Goal: Information Seeking & Learning: Compare options

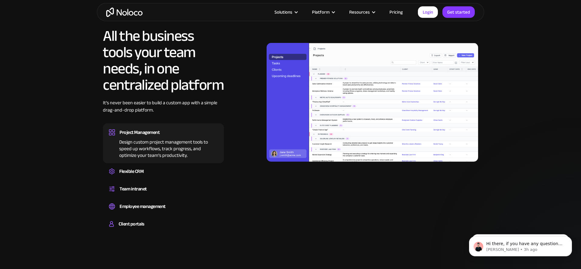
scroll to position [623, 0]
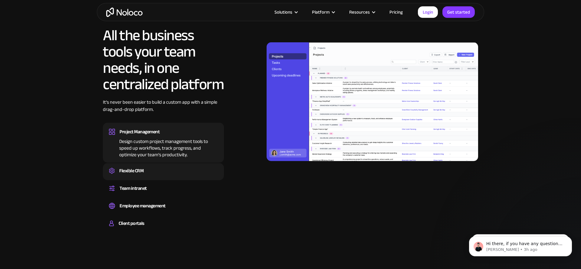
click at [161, 169] on div "Flexible CRM" at bounding box center [163, 171] width 109 height 9
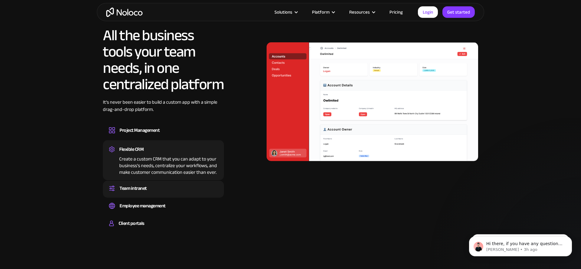
click at [162, 183] on div "Team intranet Set up a central space for your team to collaborate, share inform…" at bounding box center [163, 189] width 121 height 17
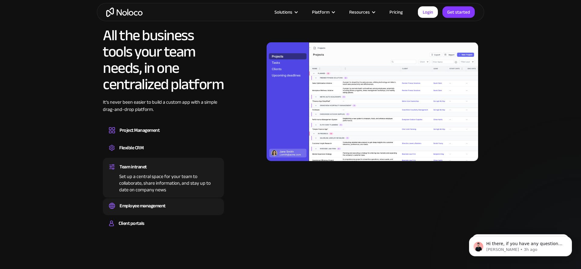
click at [162, 204] on div "Employee management" at bounding box center [143, 206] width 46 height 9
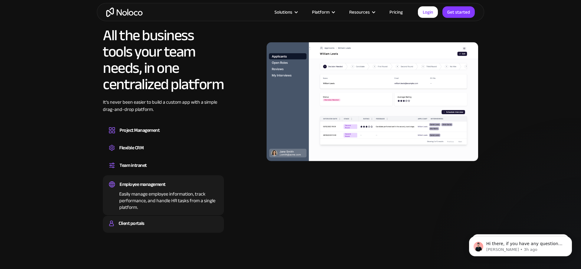
click at [158, 223] on div "Client portals" at bounding box center [163, 223] width 109 height 9
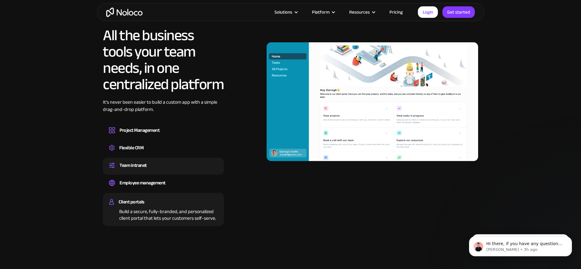
click at [158, 169] on div "Team intranet" at bounding box center [163, 165] width 109 height 9
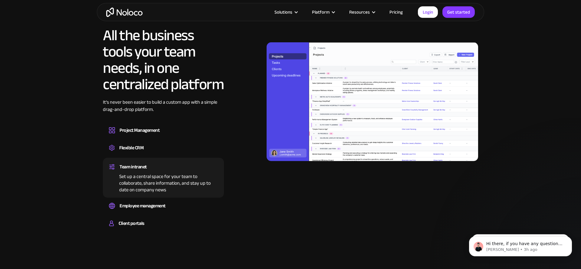
click at [158, 140] on div "All the business tools your team needs, in one centralized platform It’s never …" at bounding box center [163, 130] width 121 height 206
click at [154, 156] on div "Flexible CRM Create a custom CRM that you can adapt to your business’s needs, c…" at bounding box center [163, 148] width 121 height 17
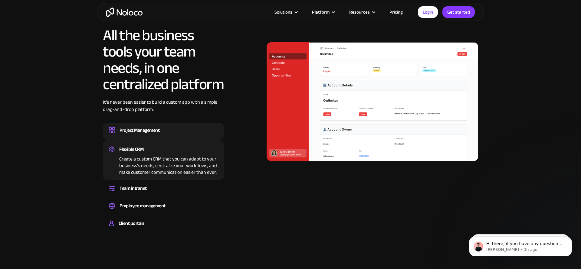
click at [163, 134] on div "Project Management" at bounding box center [163, 130] width 109 height 9
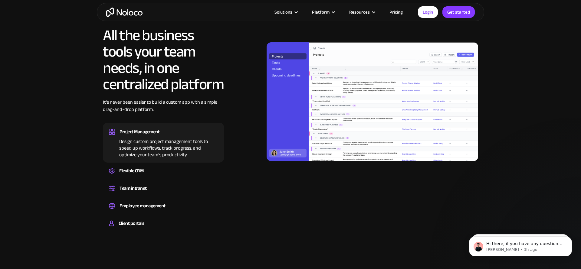
click at [179, 160] on div "Project Management Design custom project management tools to speed up workflows…" at bounding box center [163, 143] width 121 height 40
click at [179, 164] on div "Flexible CRM Create a custom CRM that you can adapt to your business’s needs, c…" at bounding box center [163, 172] width 121 height 17
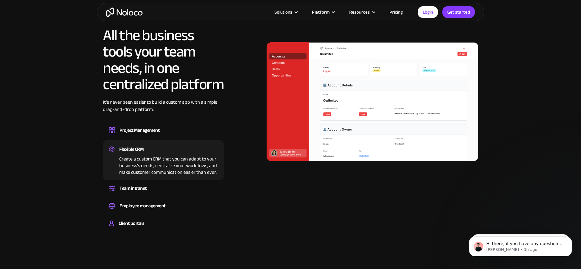
click at [201, 167] on div "Create a custom CRM that you can adapt to your business’s needs, centralize you…" at bounding box center [163, 165] width 109 height 22
click at [200, 187] on div "Team intranet" at bounding box center [163, 188] width 109 height 9
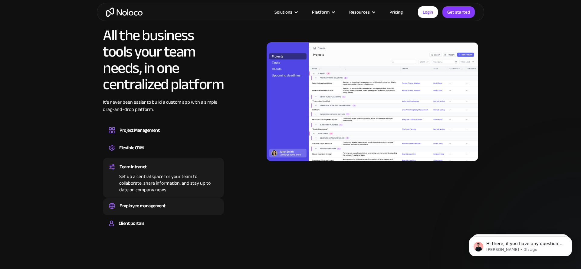
click at [197, 202] on div "Employee management" at bounding box center [163, 206] width 109 height 9
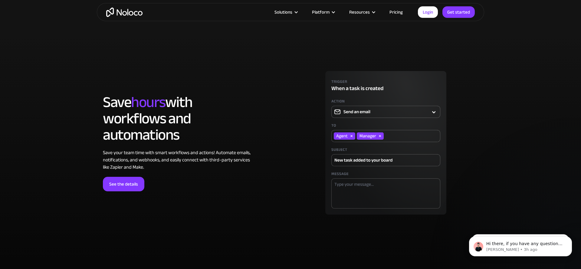
scroll to position [1744, 0]
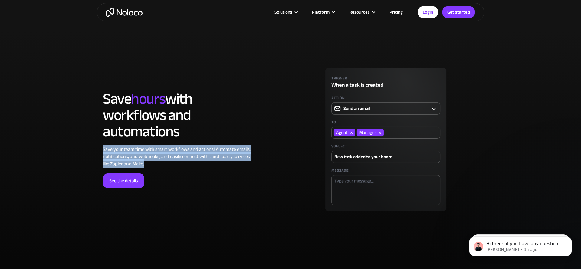
drag, startPoint x: 159, startPoint y: 163, endPoint x: 99, endPoint y: 151, distance: 61.5
click at [99, 150] on div "LOREM IPSUM Save hours with workflows and automations Save your team time with …" at bounding box center [291, 146] width 388 height 168
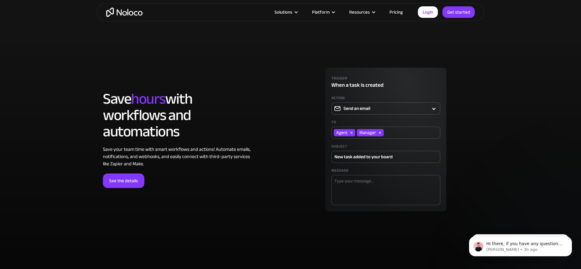
click at [140, 118] on h2 "Save hours with workflows and automations" at bounding box center [179, 115] width 153 height 49
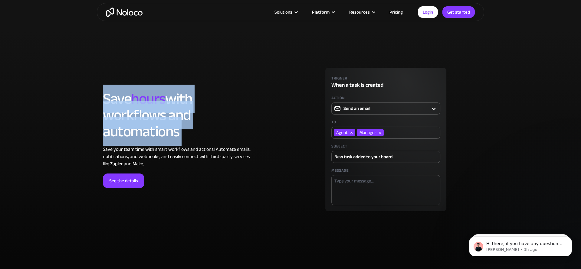
click at [140, 118] on h2 "Save hours with workflows and automations" at bounding box center [179, 115] width 153 height 49
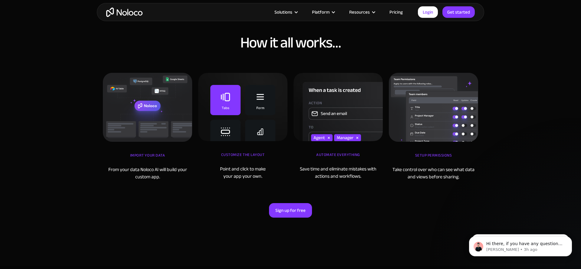
scroll to position [2007, 0]
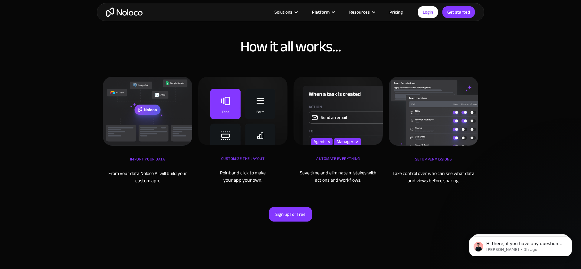
click at [137, 161] on div "iMPORT YOUR DATA" at bounding box center [147, 162] width 89 height 15
click at [136, 179] on div "From your data Noloco AI will build your custom app." at bounding box center [147, 177] width 89 height 15
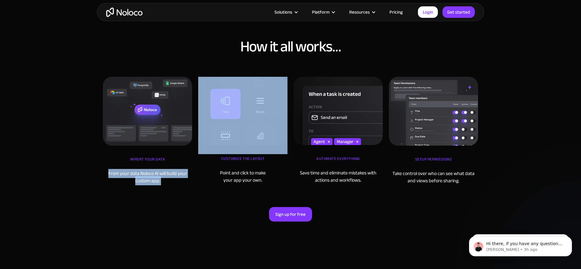
click at [136, 179] on div "From your data Noloco AI will build your custom app." at bounding box center [147, 177] width 89 height 15
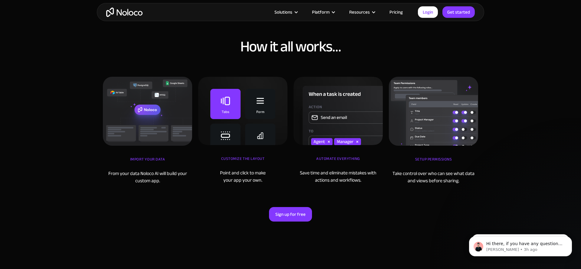
click at [141, 160] on div "iMPORT YOUR DATA" at bounding box center [147, 162] width 89 height 15
click at [141, 173] on div "From your data Noloco AI will build your custom app." at bounding box center [147, 177] width 89 height 15
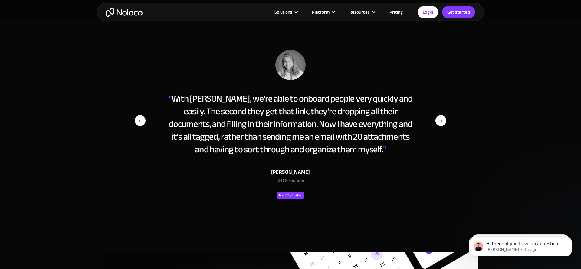
scroll to position [2757, 0]
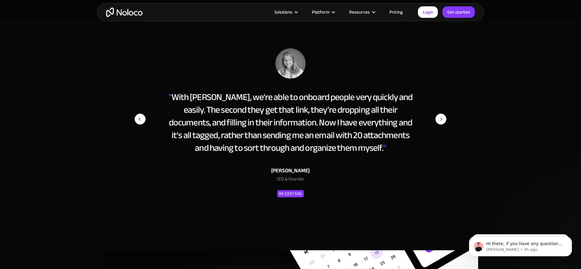
click at [441, 119] on img "next slide" at bounding box center [441, 119] width 11 height 142
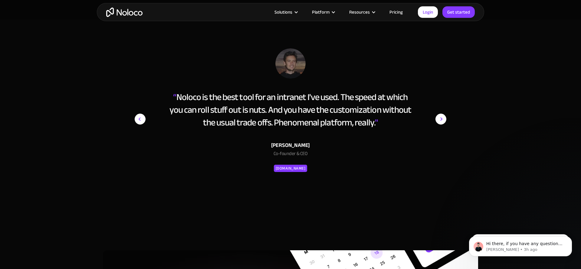
click at [441, 119] on img "next slide" at bounding box center [441, 119] width 11 height 142
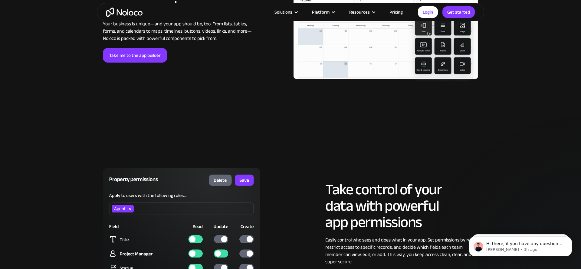
scroll to position [1428, 0]
click at [135, 58] on link "Take me to the app builder" at bounding box center [135, 55] width 64 height 15
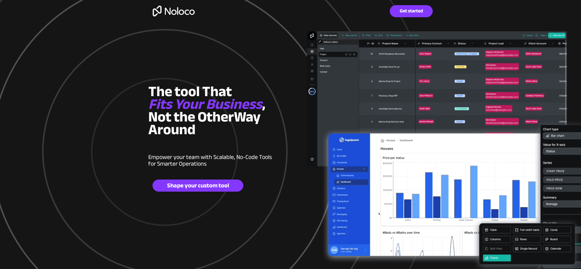
scroll to position [7, 0]
drag, startPoint x: 206, startPoint y: 88, endPoint x: 211, endPoint y: 88, distance: 4.9
click at [211, 88] on span "The tool That" at bounding box center [191, 91] width 86 height 27
click at [238, 133] on h2 "The tool That Fits Your Business , Not the O ther Way Around" at bounding box center [215, 113] width 135 height 51
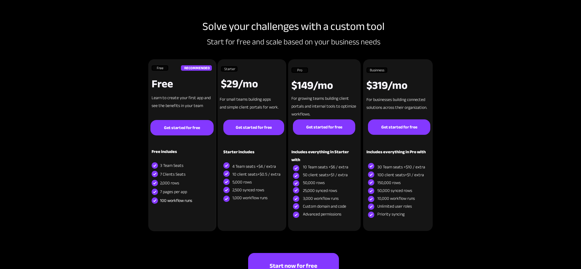
scroll to position [2647, 0]
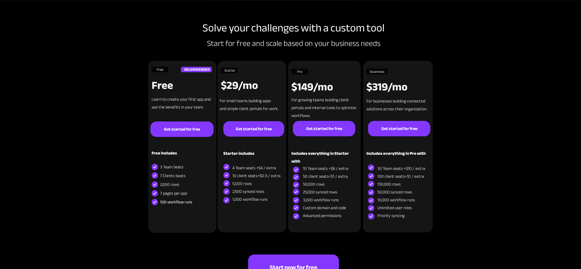
click at [224, 84] on strong "$29/mo" at bounding box center [239, 85] width 37 height 20
click at [311, 88] on strong "$149/mo" at bounding box center [313, 87] width 42 height 20
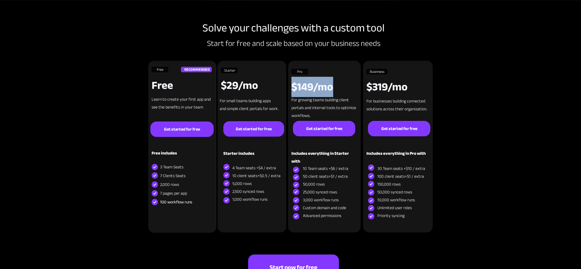
click at [311, 88] on strong "$149/mo" at bounding box center [313, 87] width 42 height 20
click at [72, 91] on div at bounding box center [290, 152] width 581 height 303
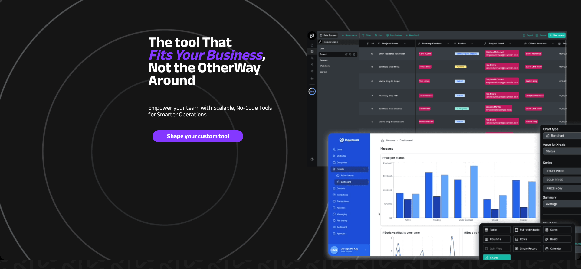
scroll to position [0, 0]
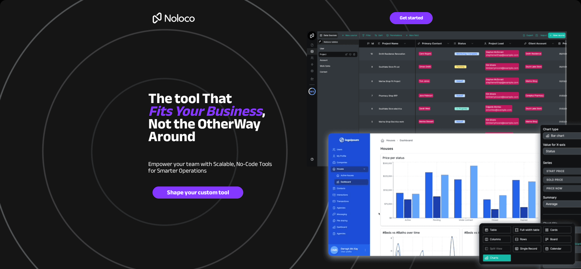
click at [182, 17] on img at bounding box center [173, 18] width 51 height 20
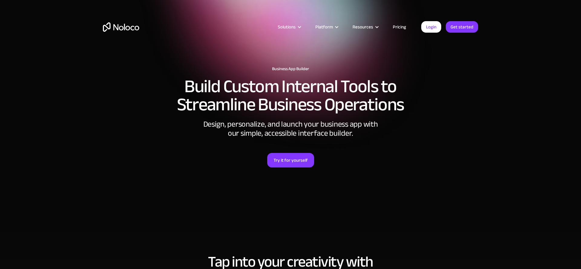
click at [403, 26] on link "Pricing" at bounding box center [399, 27] width 28 height 8
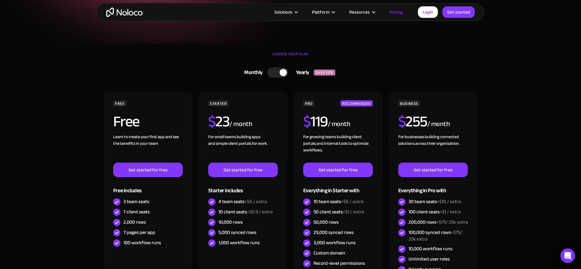
scroll to position [118, 0]
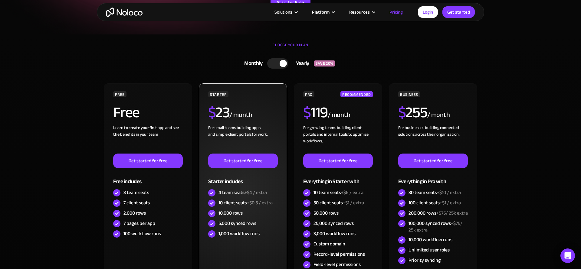
click at [227, 116] on h2 "$ 23" at bounding box center [218, 112] width 21 height 15
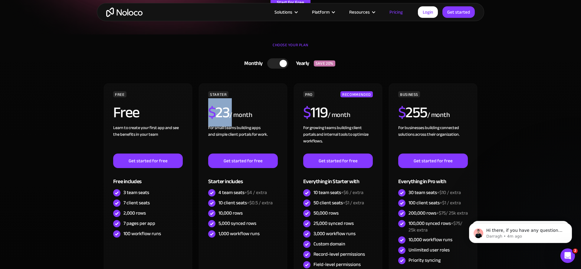
scroll to position [0, 0]
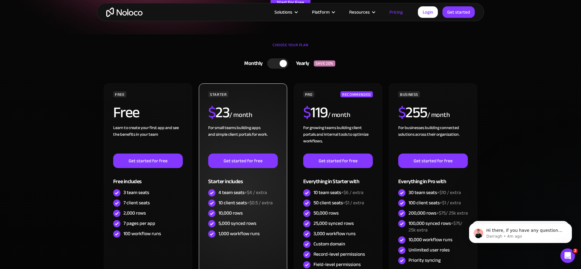
click at [233, 114] on div "/ month" at bounding box center [241, 116] width 23 height 10
click at [253, 162] on link "Get started for free" at bounding box center [243, 161] width 70 height 15
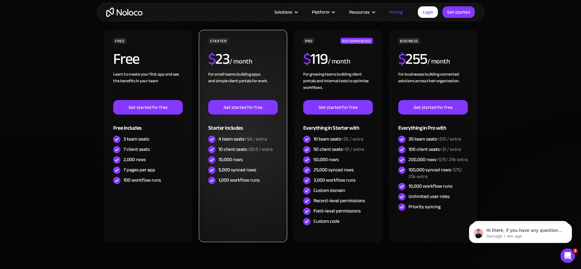
scroll to position [170, 0]
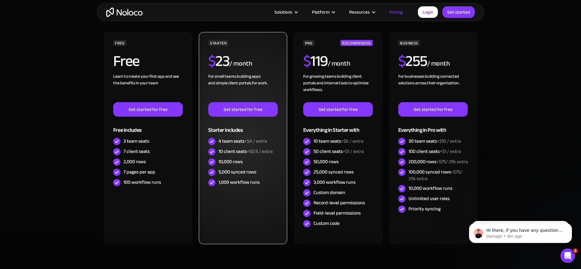
click at [232, 174] on div "5,000 synced rows" at bounding box center [238, 172] width 38 height 7
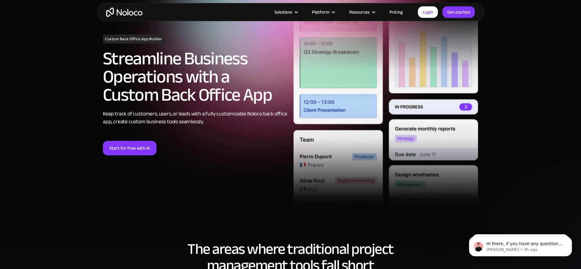
scroll to position [49, 0]
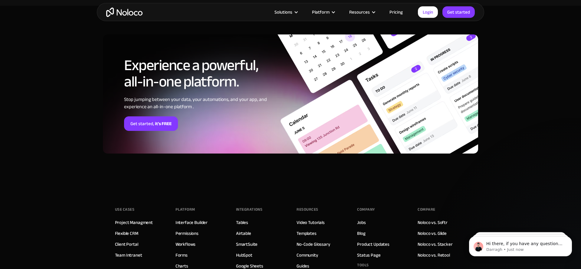
scroll to position [1494, 0]
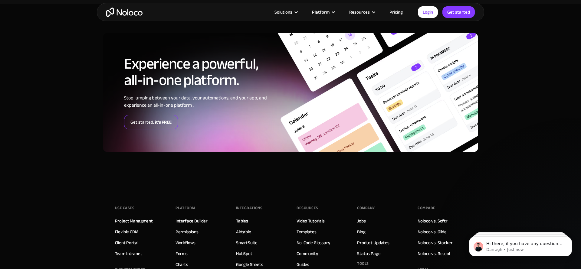
click at [143, 122] on link "Get started, it's FREE" at bounding box center [151, 122] width 54 height 15
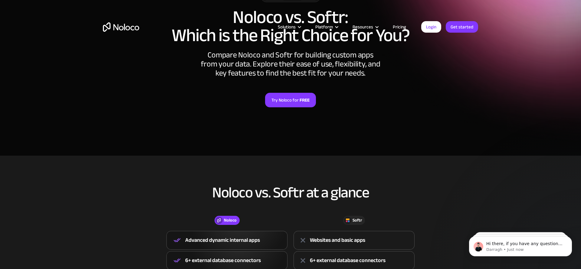
scroll to position [0, 0]
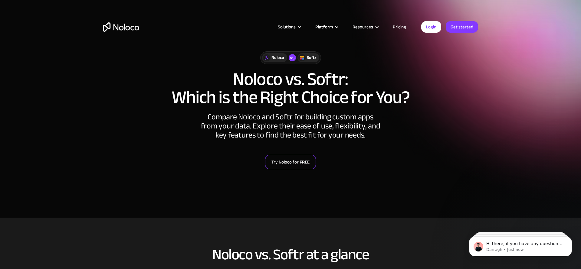
click at [283, 159] on link "Try Noloco for FREE" at bounding box center [290, 162] width 51 height 15
click at [395, 24] on link "Pricing" at bounding box center [399, 27] width 28 height 8
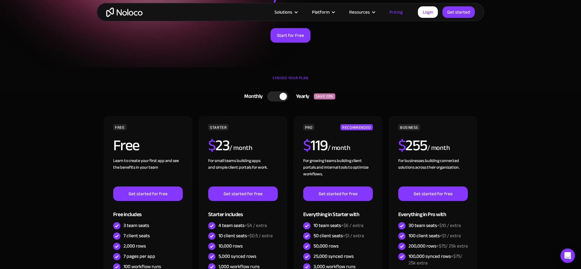
scroll to position [64, 0]
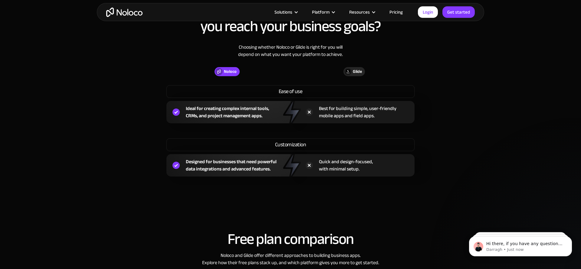
scroll to position [452, 0]
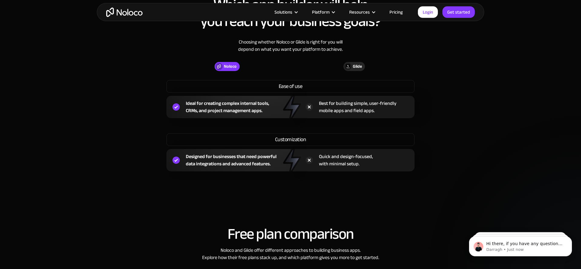
click at [359, 66] on div "Glide" at bounding box center [357, 66] width 9 height 7
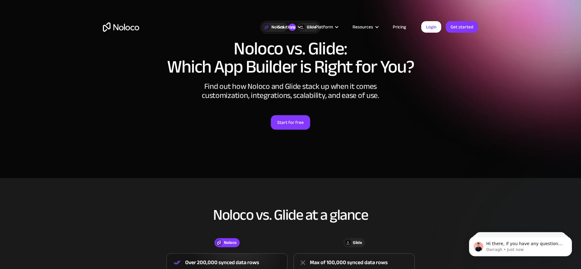
scroll to position [0, 0]
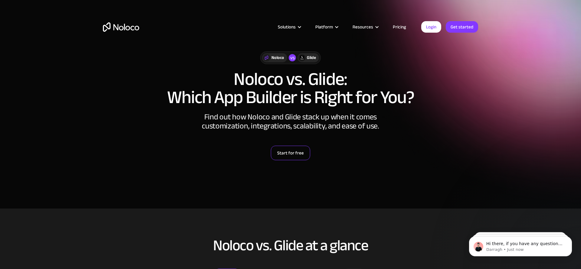
click at [287, 157] on link "Start for free" at bounding box center [290, 153] width 39 height 15
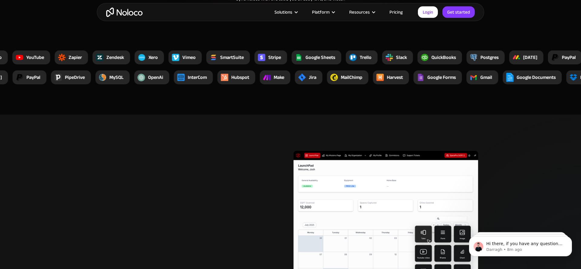
click at [403, 11] on link "Pricing" at bounding box center [396, 12] width 28 height 8
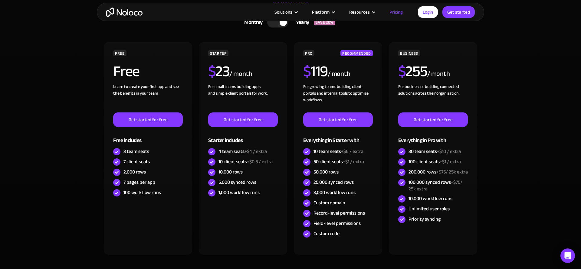
scroll to position [160, 0]
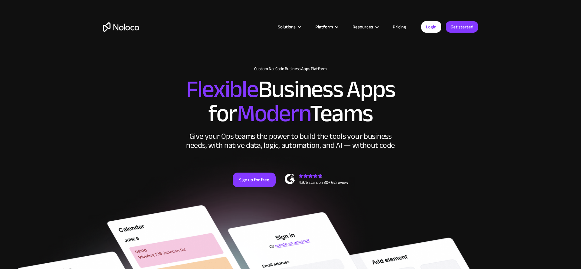
click at [391, 31] on div "Solutions Use Cases Business Types Project Management Keep track of customers, …" at bounding box center [291, 33] width 388 height 36
click at [401, 30] on link "Pricing" at bounding box center [399, 27] width 28 height 8
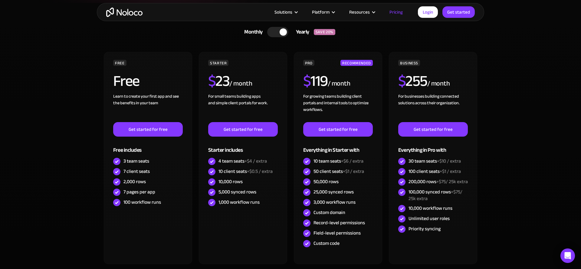
scroll to position [150, 0]
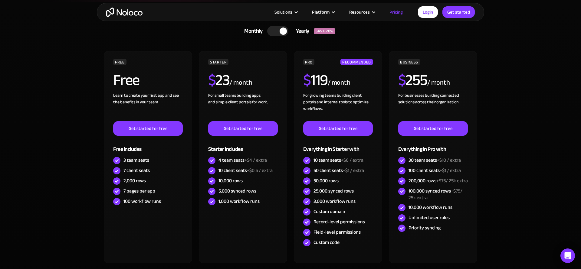
click at [278, 31] on div at bounding box center [277, 31] width 21 height 10
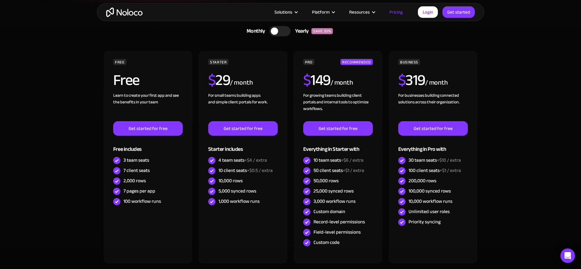
click at [279, 30] on div at bounding box center [279, 31] width 21 height 10
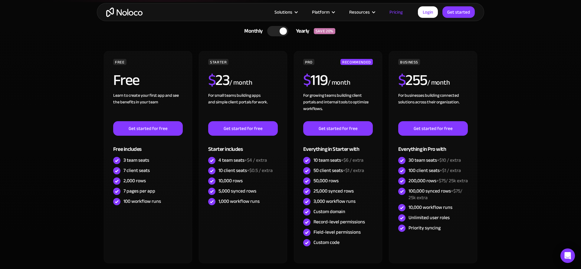
click at [280, 30] on div at bounding box center [283, 31] width 7 height 7
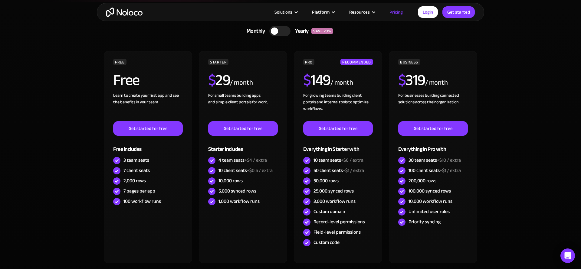
click at [280, 30] on div at bounding box center [279, 31] width 21 height 10
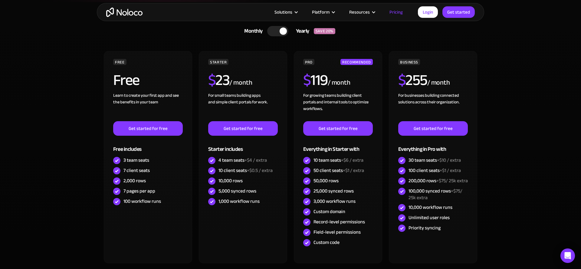
click at [280, 30] on div at bounding box center [283, 31] width 7 height 7
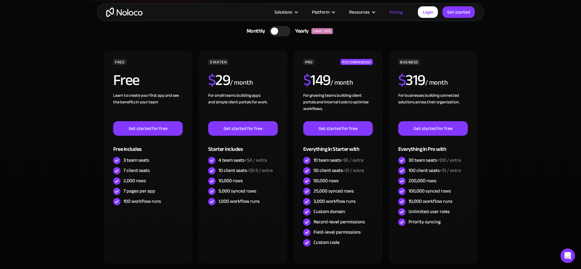
click at [280, 30] on div at bounding box center [279, 31] width 21 height 10
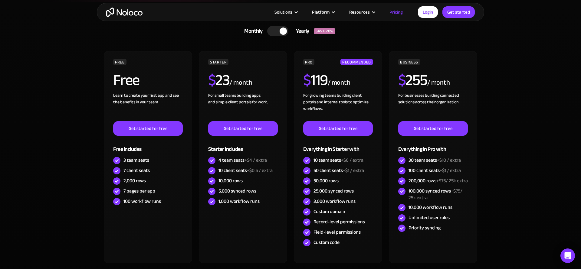
click at [280, 31] on div at bounding box center [283, 31] width 7 height 7
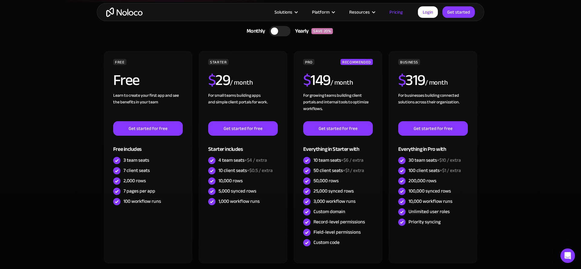
click at [276, 32] on div at bounding box center [274, 31] width 7 height 7
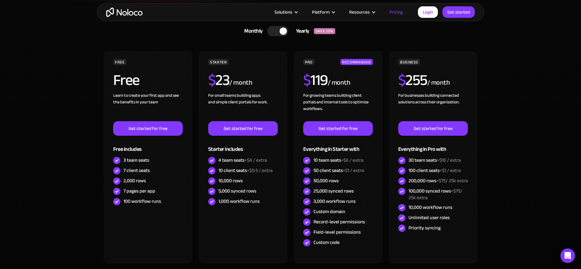
click at [276, 32] on div at bounding box center [277, 31] width 21 height 10
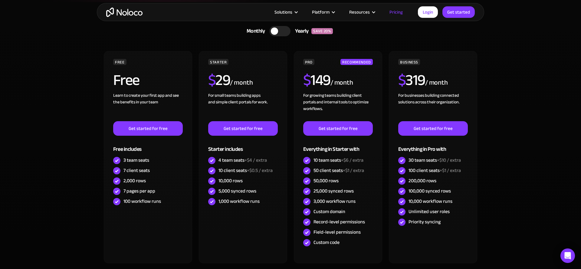
click at [279, 30] on div at bounding box center [279, 31] width 21 height 10
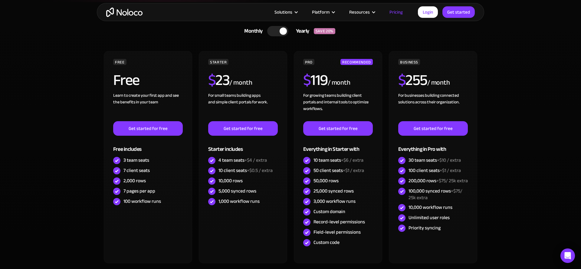
click at [279, 30] on div at bounding box center [277, 31] width 21 height 10
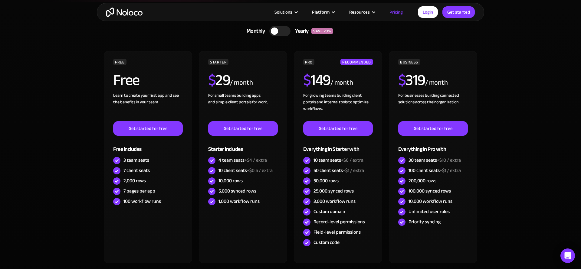
click at [279, 30] on div at bounding box center [279, 31] width 21 height 10
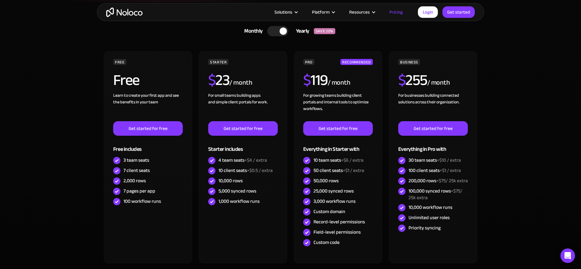
click at [279, 30] on div at bounding box center [277, 31] width 21 height 10
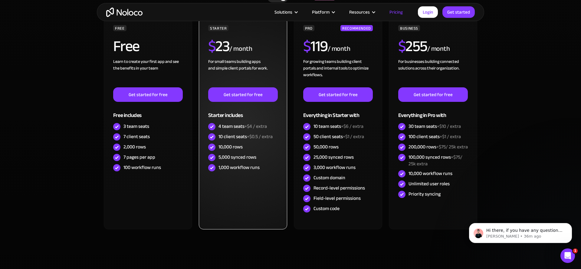
scroll to position [186, 0]
